Goal: Task Accomplishment & Management: Complete application form

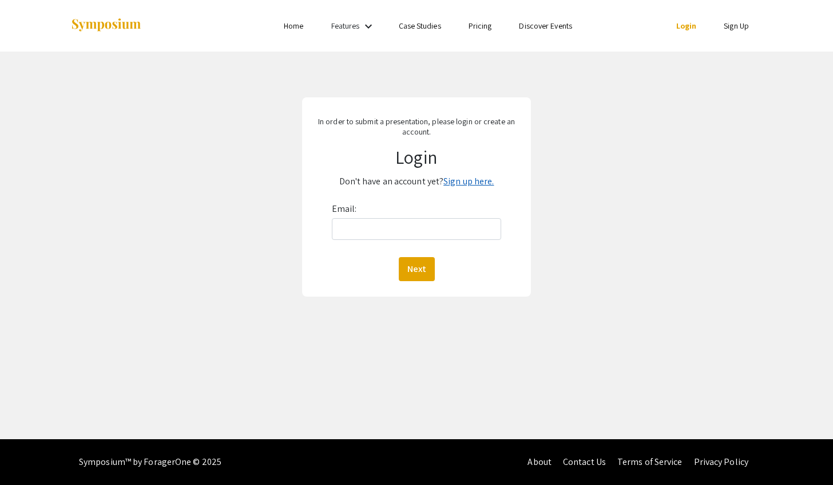
click at [471, 180] on link "Sign up here." at bounding box center [469, 181] width 50 height 12
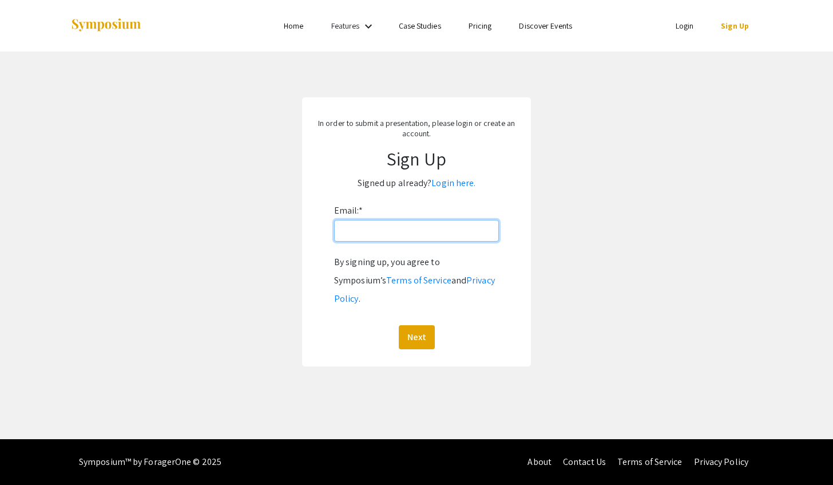
click at [423, 235] on input "Email: *" at bounding box center [416, 231] width 165 height 22
type input "[EMAIL_ADDRESS][DOMAIN_NAME]"
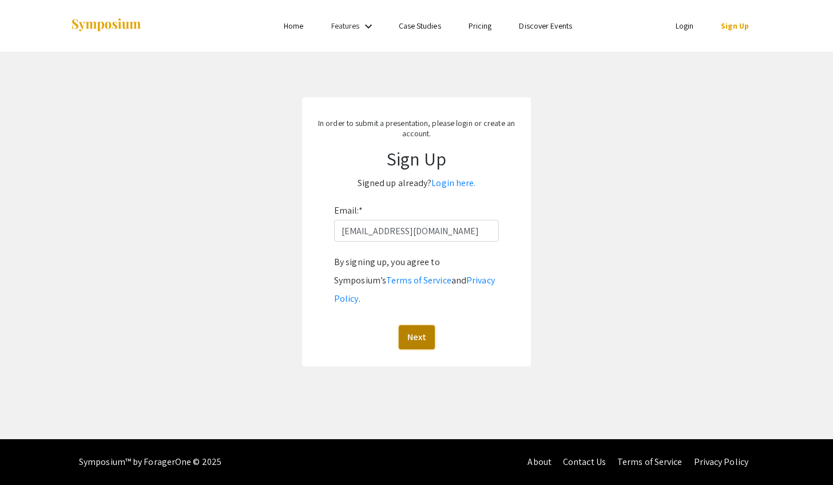
click at [423, 325] on button "Next" at bounding box center [417, 337] width 36 height 24
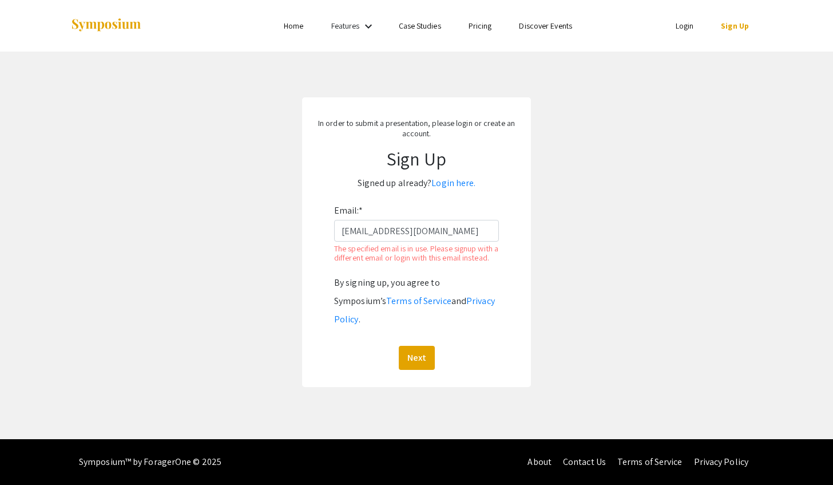
click at [684, 29] on link "Login" at bounding box center [685, 26] width 18 height 10
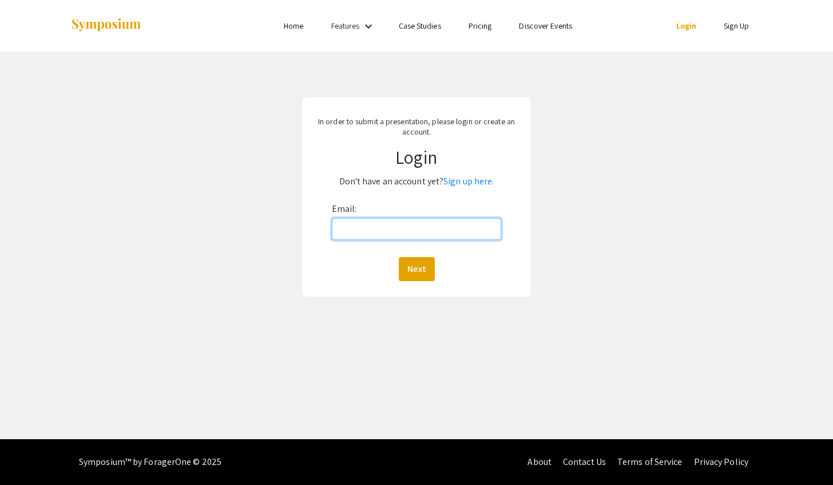
click at [370, 224] on input "Email:" at bounding box center [417, 229] width 170 height 22
type input "[EMAIL_ADDRESS][DOMAIN_NAME]"
click at [412, 267] on button "Next" at bounding box center [417, 269] width 36 height 24
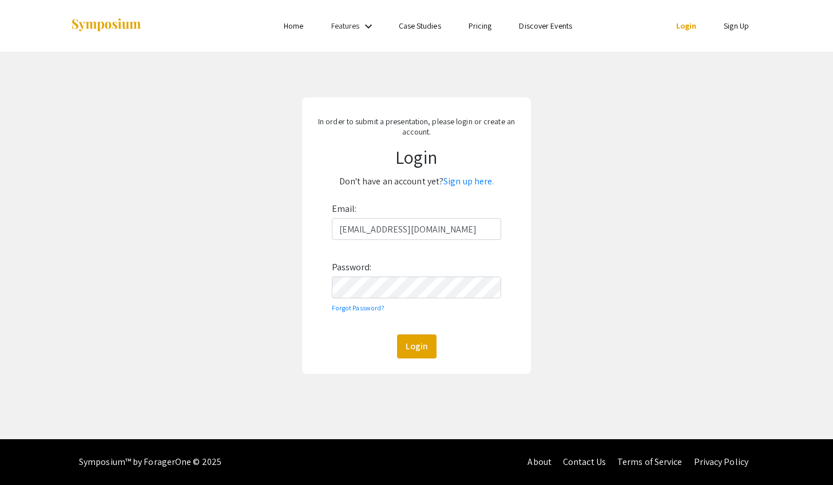
click at [543, 255] on div "In order to submit a presentation, please login or create an account. Login Don…" at bounding box center [416, 236] width 850 height 368
click at [413, 351] on button "Login" at bounding box center [416, 346] width 39 height 24
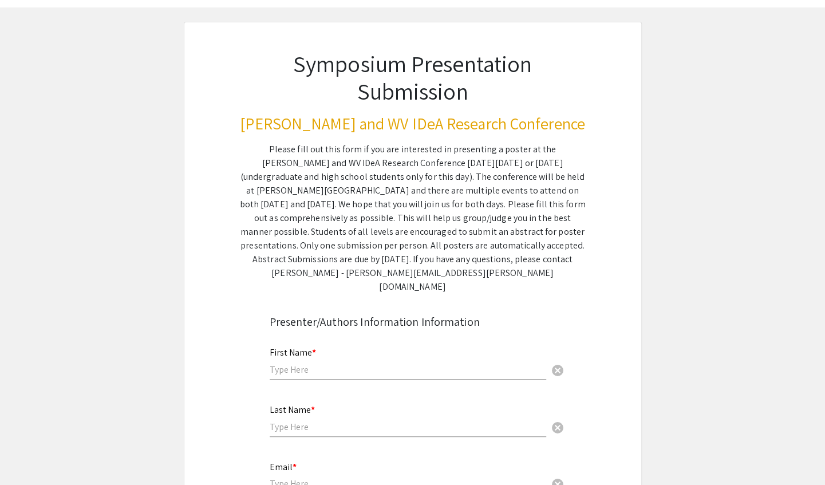
scroll to position [114, 0]
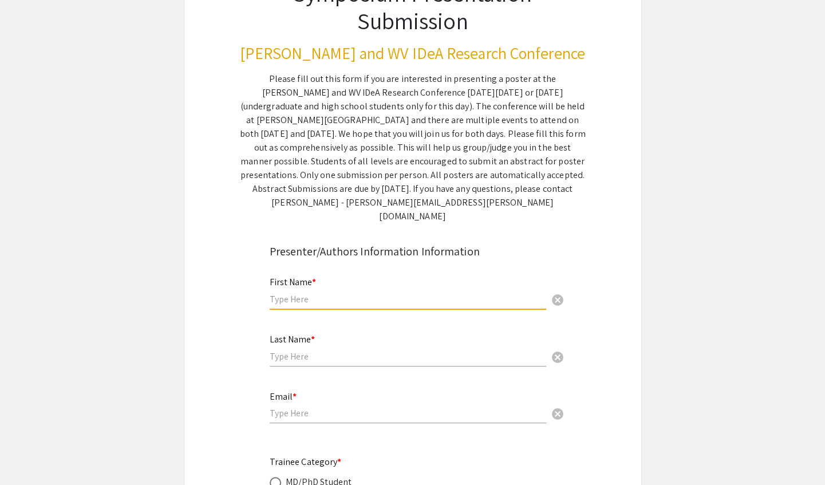
click at [344, 293] on input "text" at bounding box center [408, 299] width 276 height 12
type input "[PERSON_NAME]"
type input "[EMAIL_ADDRESS][DOMAIN_NAME]"
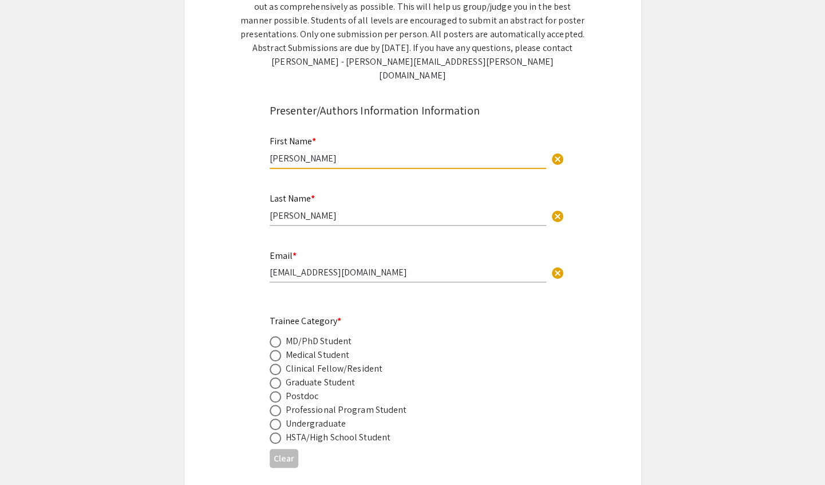
scroll to position [286, 0]
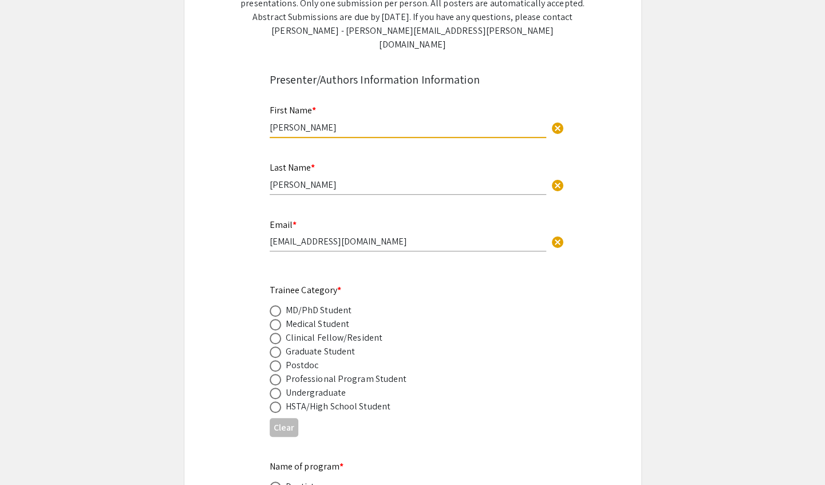
click at [278, 346] on span at bounding box center [275, 351] width 11 height 11
click at [278, 346] on input "radio" at bounding box center [275, 351] width 11 height 11
radio input "true"
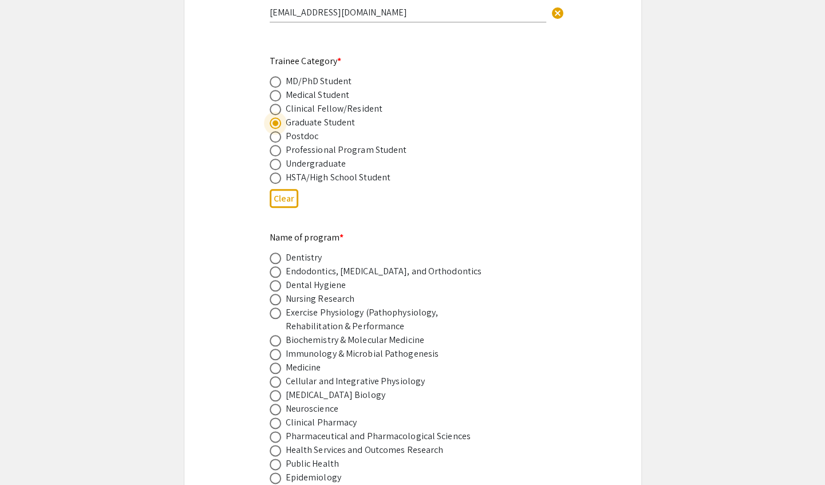
scroll to position [744, 0]
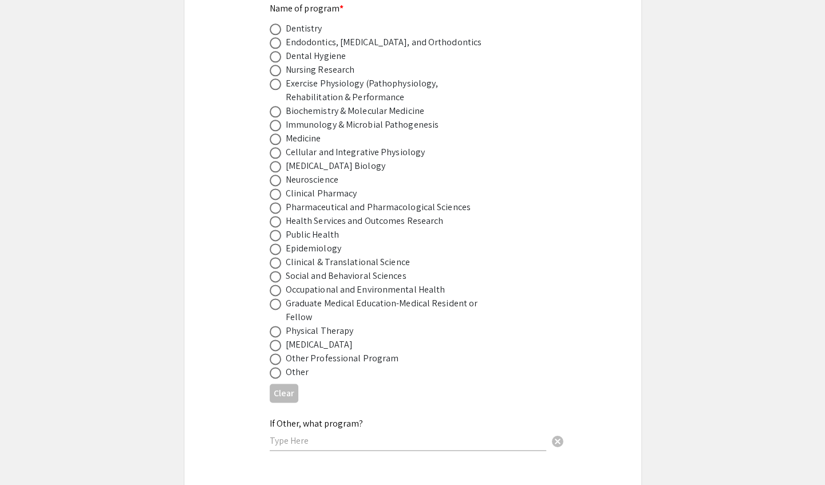
click at [274, 271] on span at bounding box center [275, 276] width 11 height 11
click at [274, 271] on input "radio" at bounding box center [275, 276] width 11 height 11
radio input "true"
click at [277, 229] on span at bounding box center [275, 234] width 11 height 11
click at [277, 229] on input "radio" at bounding box center [275, 234] width 11 height 11
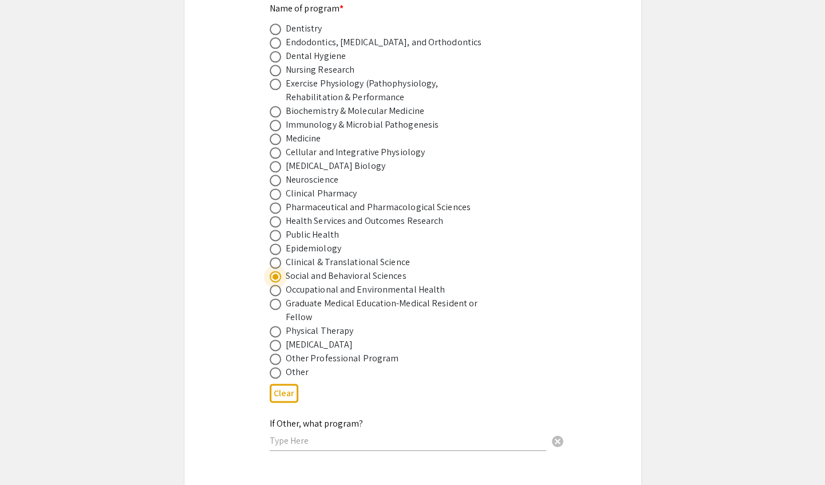
radio input "true"
click at [271, 271] on span at bounding box center [275, 276] width 11 height 11
click at [271, 271] on input "radio" at bounding box center [275, 276] width 11 height 11
radio input "true"
click at [274, 229] on span at bounding box center [275, 234] width 11 height 11
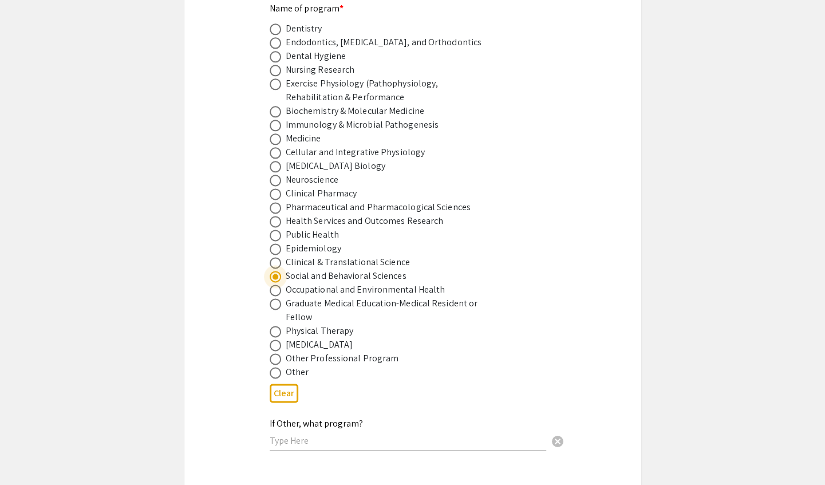
click at [274, 229] on input "radio" at bounding box center [275, 234] width 11 height 11
radio input "true"
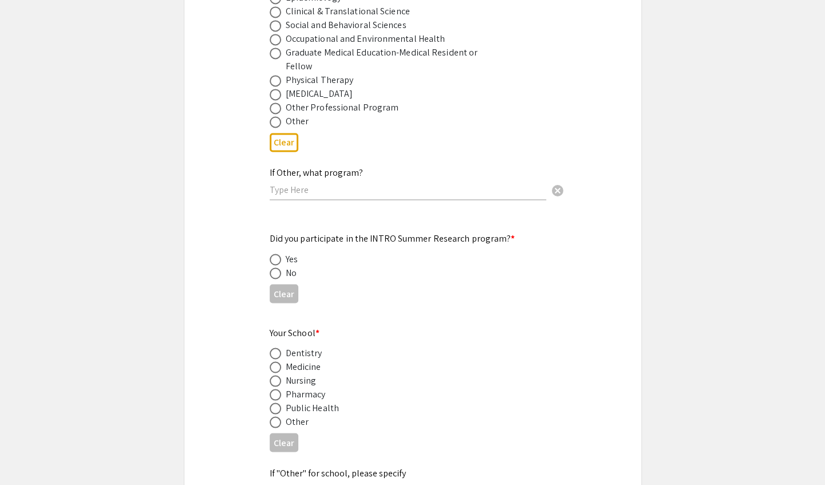
scroll to position [1030, 0]
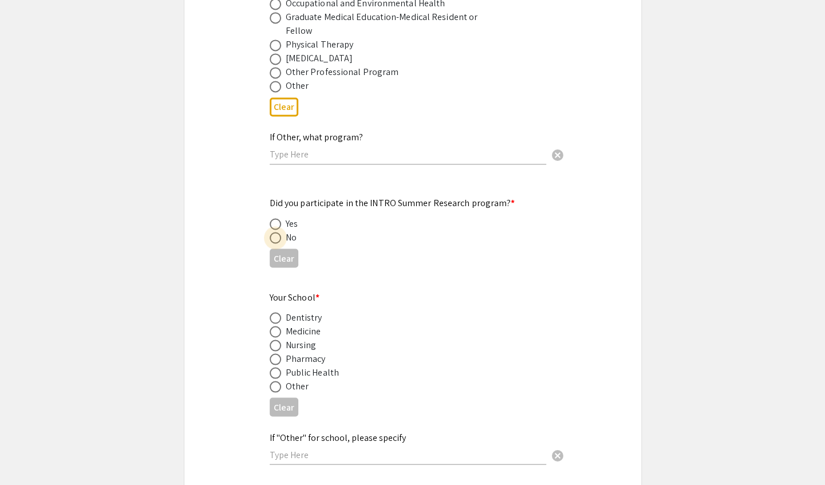
click at [273, 232] on span at bounding box center [275, 237] width 11 height 11
click at [273, 232] on input "radio" at bounding box center [275, 237] width 11 height 11
radio input "true"
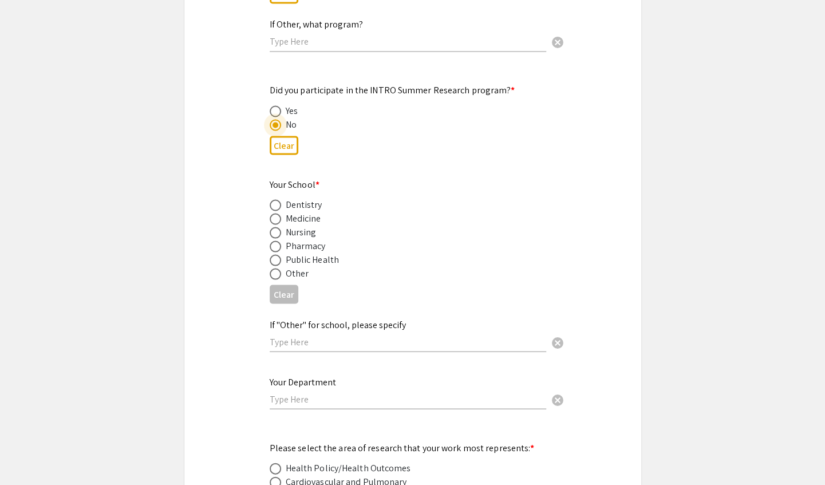
scroll to position [1145, 0]
click at [275, 258] on span at bounding box center [275, 258] width 0 height 0
click at [275, 252] on input "radio" at bounding box center [275, 257] width 11 height 11
radio input "true"
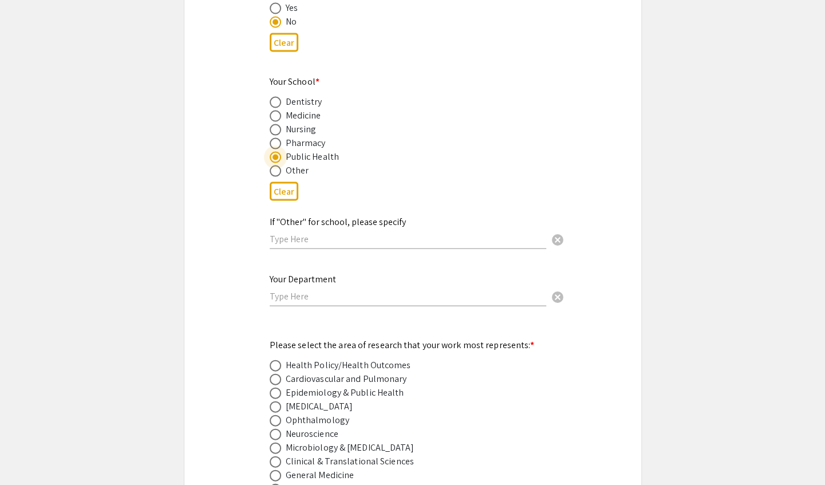
scroll to position [1316, 0]
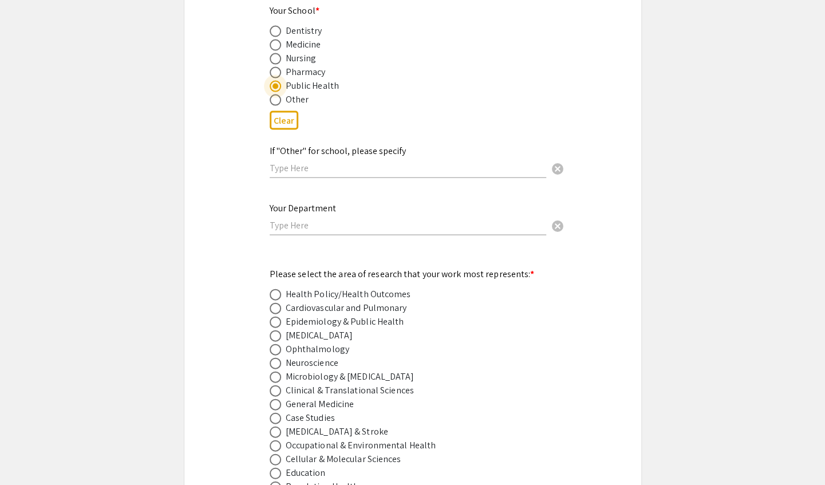
click at [311, 219] on input "text" at bounding box center [408, 225] width 276 height 12
type input "O"
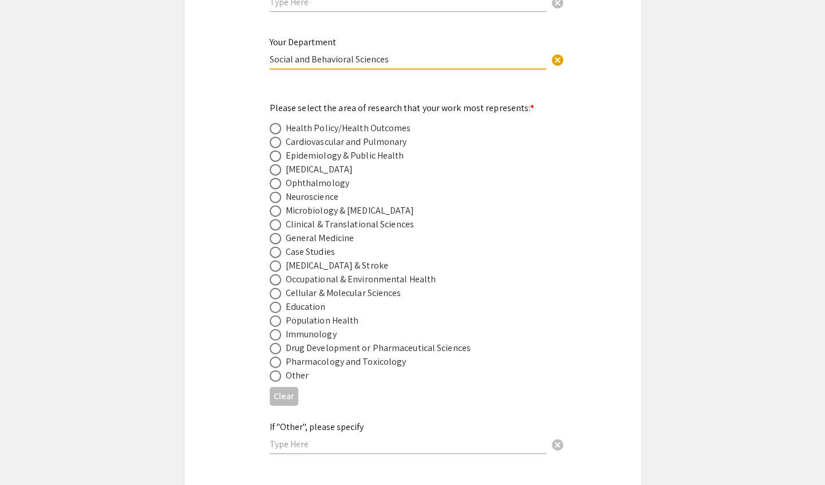
scroll to position [1488, 0]
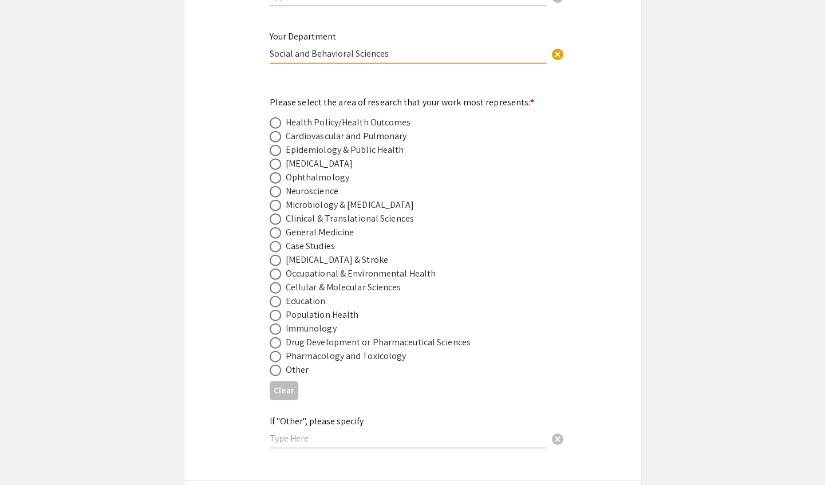
type input "Social and Behavioral Sciences"
click at [273, 310] on span at bounding box center [275, 315] width 11 height 11
click at [273, 310] on input "radio" at bounding box center [275, 315] width 11 height 11
radio input "true"
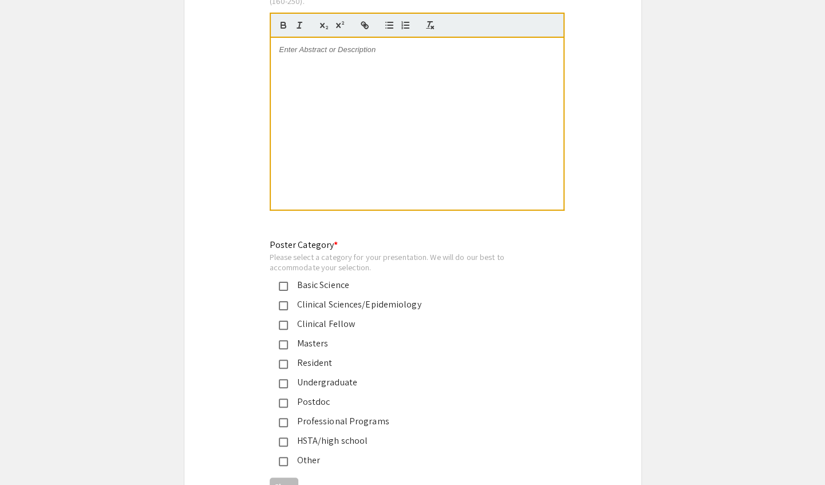
scroll to position [2461, 0]
click at [288, 335] on div "Masters" at bounding box center [408, 342] width 240 height 14
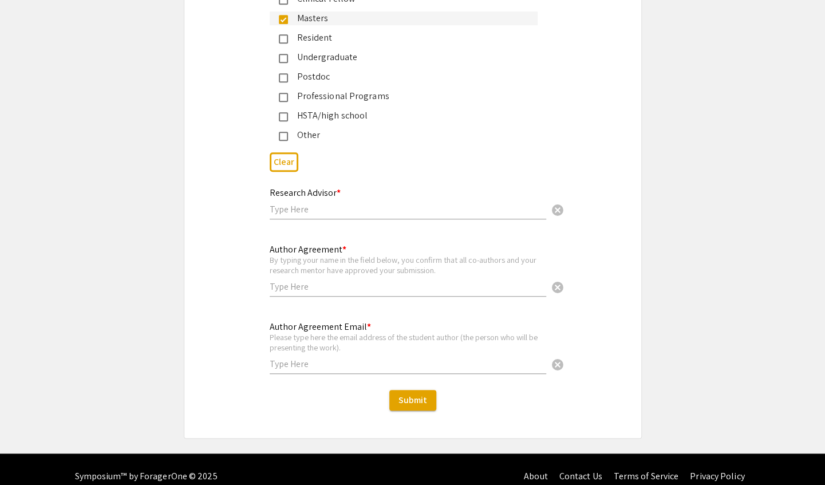
scroll to position [2786, 0]
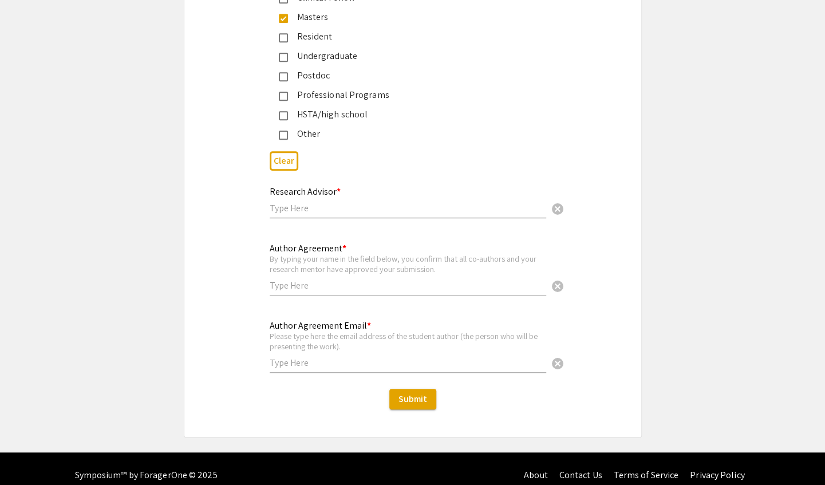
click at [304, 202] on input "text" at bounding box center [408, 208] width 276 height 12
type input "[PERSON_NAME]"
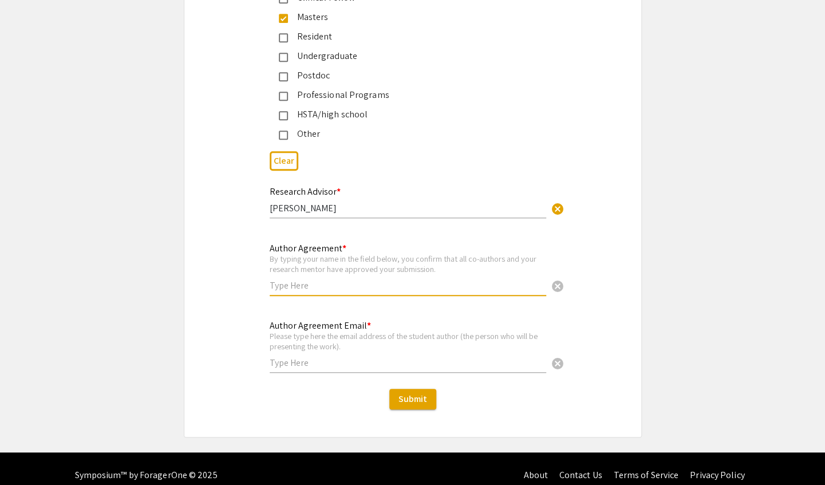
click at [333, 279] on input "text" at bounding box center [408, 285] width 276 height 12
type input "[PERSON_NAME]"
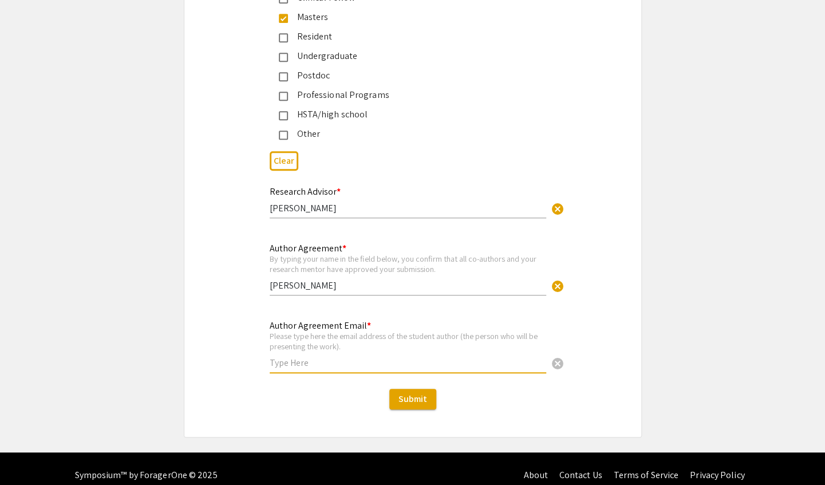
click at [341, 357] on input "text" at bounding box center [408, 363] width 276 height 12
type input "clh00004"
click at [359, 357] on input "clh00004" at bounding box center [408, 363] width 276 height 12
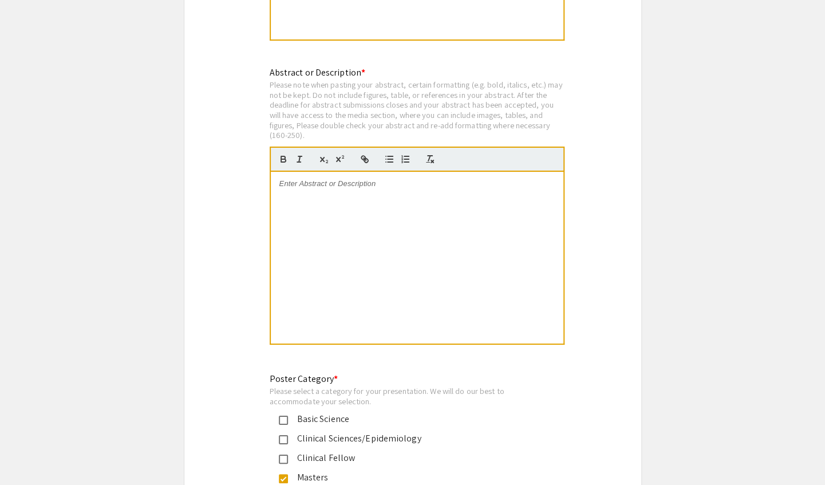
scroll to position [2271, 0]
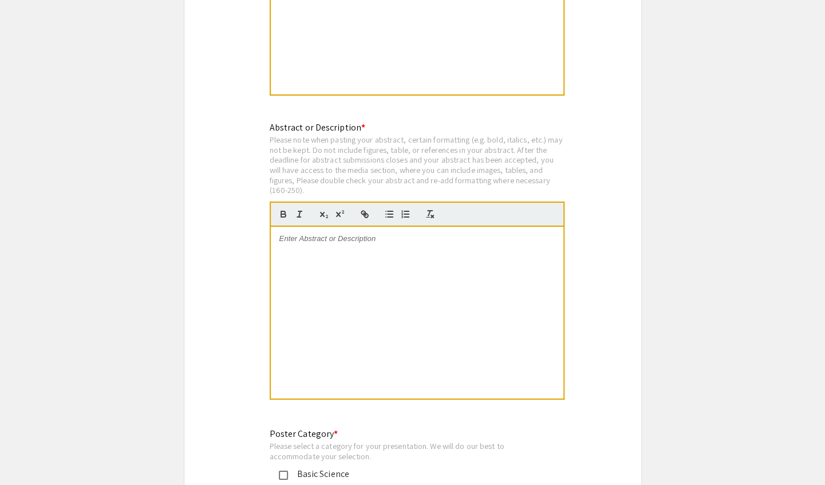
type input "[EMAIL_ADDRESS][DOMAIN_NAME]"
click at [385, 268] on div at bounding box center [417, 313] width 292 height 172
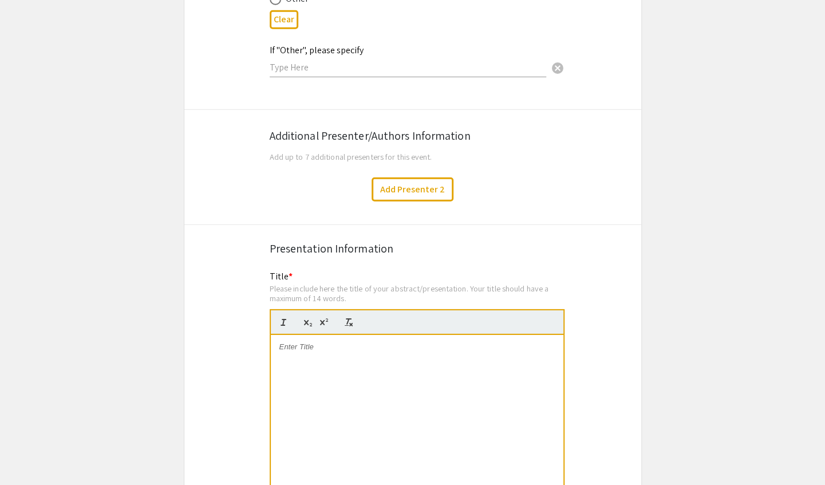
scroll to position [1813, 0]
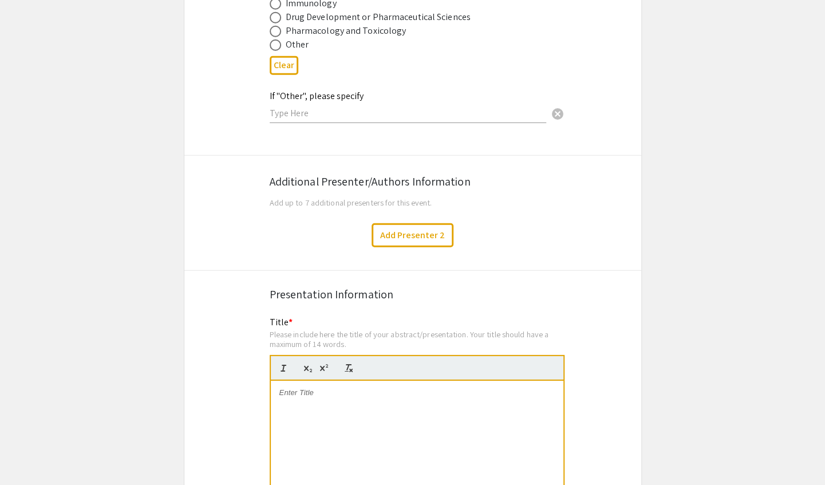
click at [330, 389] on div at bounding box center [417, 467] width 292 height 172
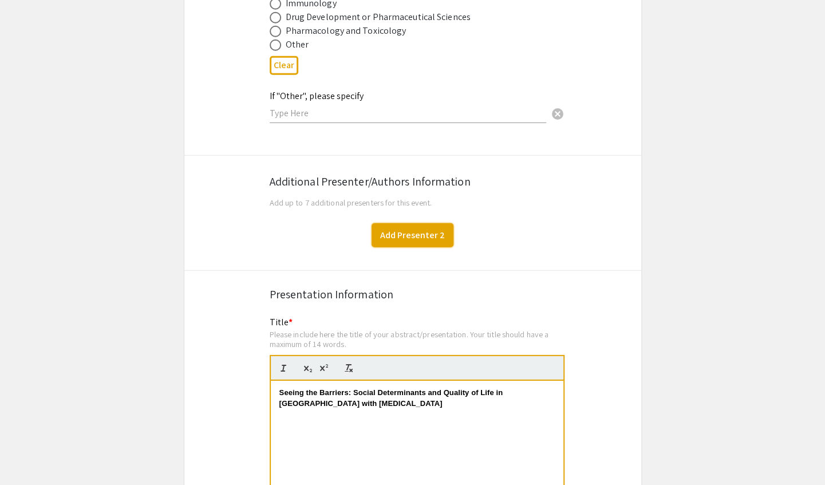
click at [402, 223] on button "Add Presenter 2" at bounding box center [412, 235] width 82 height 24
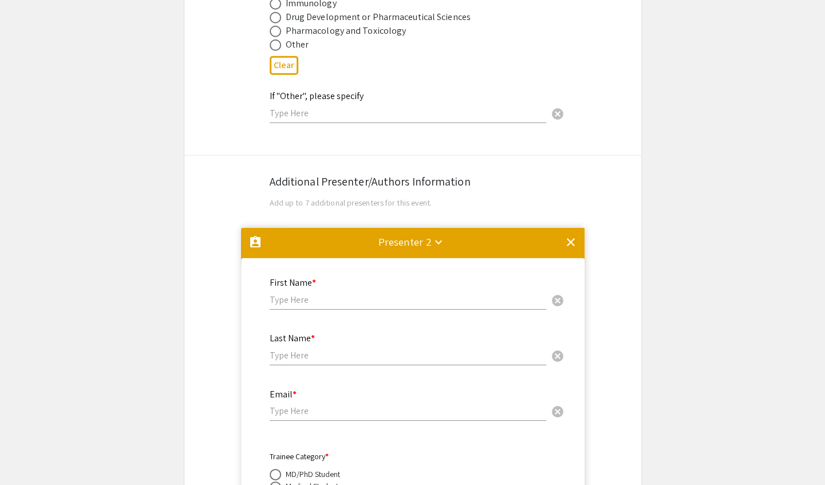
scroll to position [2027, 0]
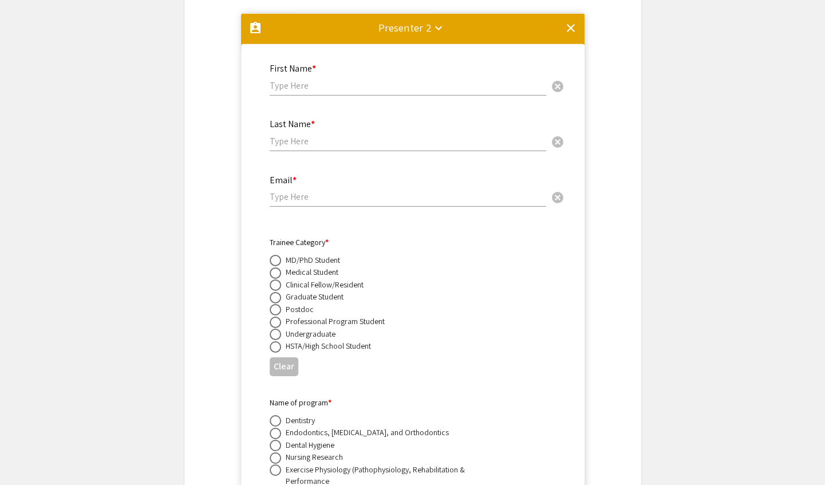
click at [411, 19] on div "Presenter 2 keyboard_arrow_down" at bounding box center [404, 27] width 53 height 16
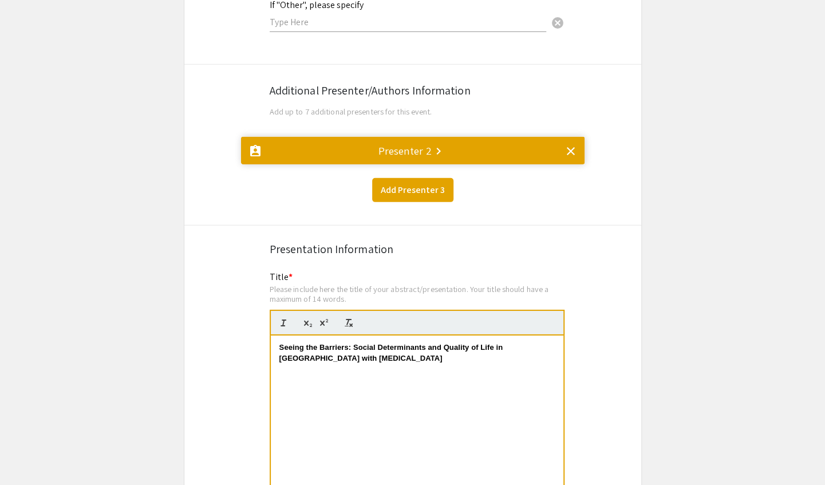
scroll to position [1798, 0]
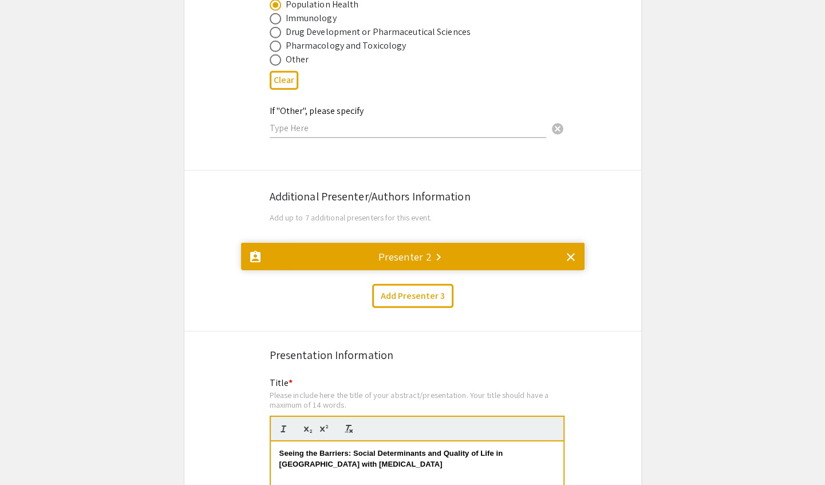
click at [422, 250] on div "Presenter 2 keyboard_arrow_right" at bounding box center [404, 256] width 53 height 16
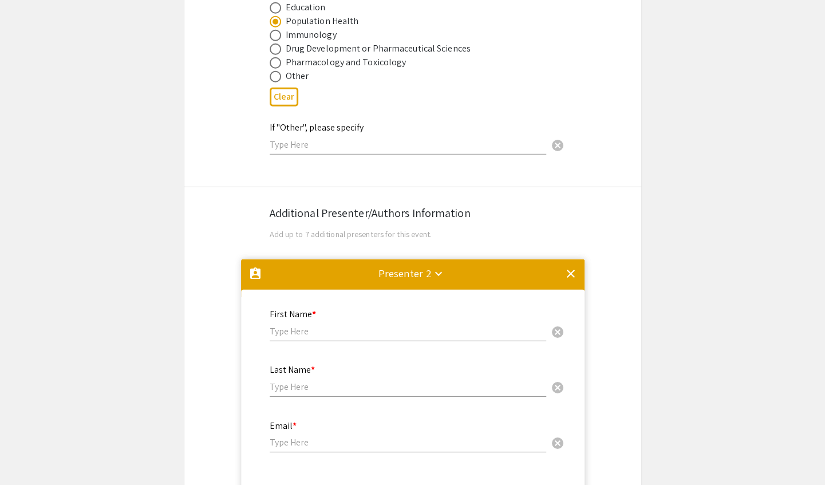
scroll to position [1684, 0]
